Goal: Transaction & Acquisition: Subscribe to service/newsletter

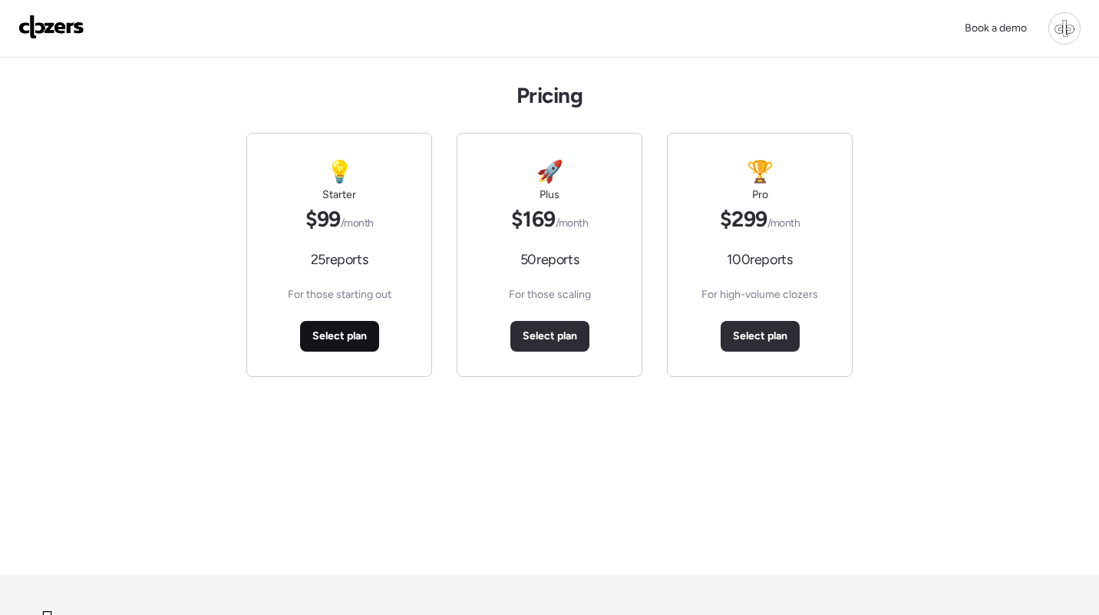
click at [366, 346] on div "Select plan" at bounding box center [339, 336] width 79 height 31
click at [768, 323] on div "Select plan" at bounding box center [759, 336] width 79 height 31
click at [756, 328] on div "Select plan" at bounding box center [759, 336] width 79 height 31
click at [536, 333] on span "Select plan" at bounding box center [550, 335] width 54 height 15
click at [344, 331] on span "Select plan" at bounding box center [339, 335] width 54 height 15
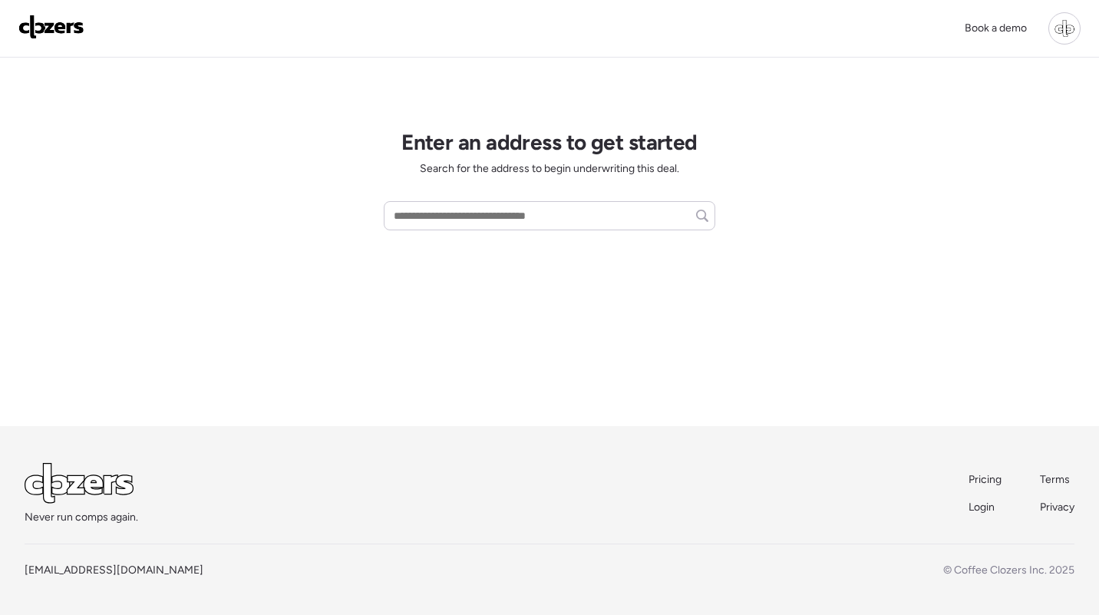
scroll to position [124, 0]
click at [975, 478] on span "Pricing" at bounding box center [984, 479] width 33 height 13
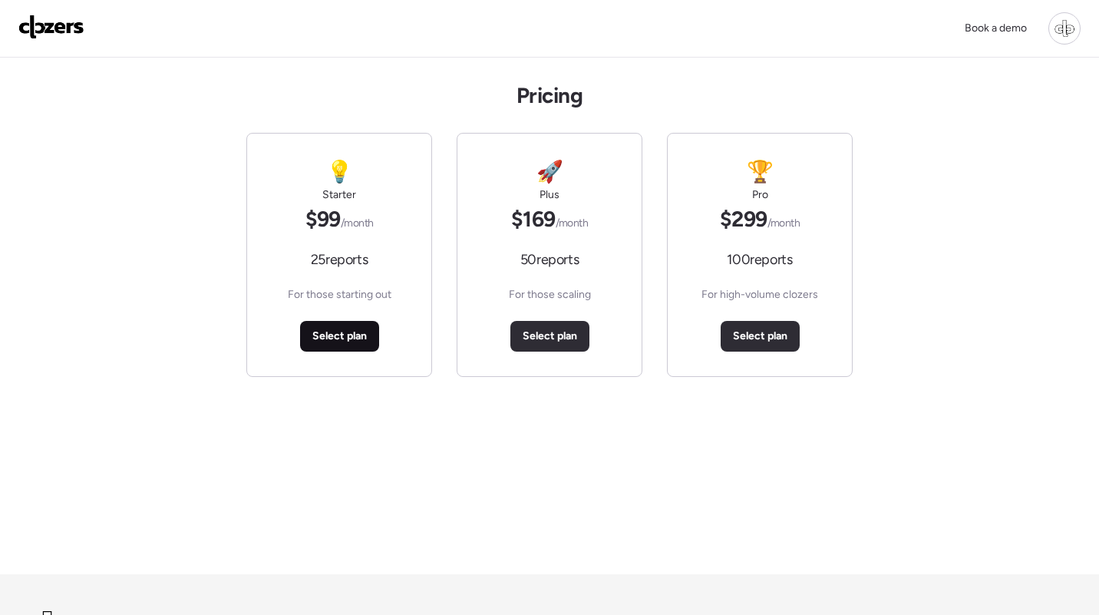
click at [335, 338] on span "Select plan" at bounding box center [339, 335] width 54 height 15
click at [565, 343] on span "Select plan" at bounding box center [550, 335] width 54 height 15
click at [768, 332] on span "Select plan" at bounding box center [760, 335] width 54 height 15
